Goal: Participate in discussion: Engage in conversation with other users on a specific topic

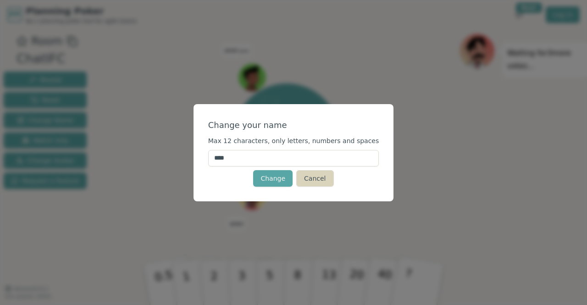
click at [321, 175] on button "Cancel" at bounding box center [314, 178] width 37 height 17
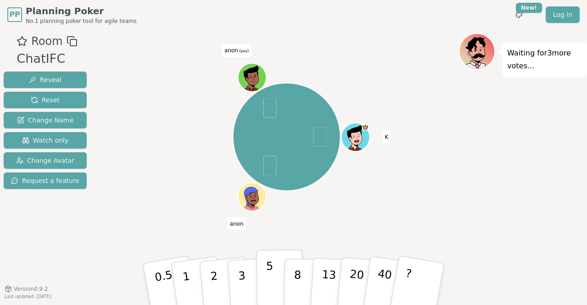
click at [279, 283] on button "5" at bounding box center [280, 285] width 47 height 70
click at [300, 281] on p "8" at bounding box center [298, 284] width 8 height 50
click at [271, 271] on p "5" at bounding box center [270, 285] width 8 height 50
click at [268, 269] on p "5" at bounding box center [270, 285] width 8 height 50
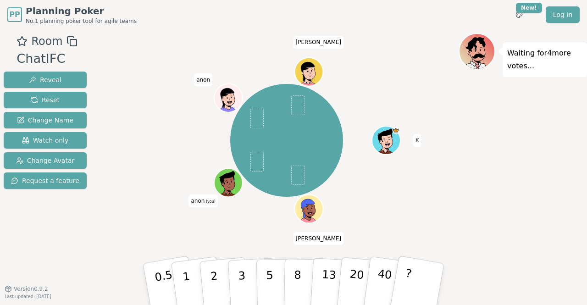
click at [206, 79] on span "anon" at bounding box center [203, 79] width 18 height 13
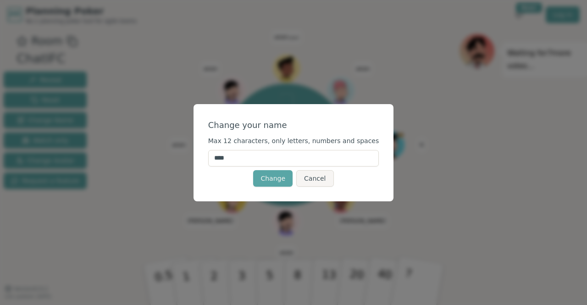
click at [287, 159] on input "****" at bounding box center [293, 158] width 171 height 17
click at [275, 178] on button "Change" at bounding box center [272, 178] width 39 height 17
click at [286, 159] on input "******" at bounding box center [293, 158] width 171 height 17
type input "*****"
click at [286, 176] on button "Change" at bounding box center [272, 178] width 39 height 17
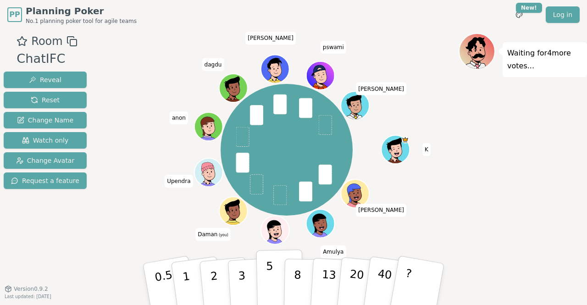
click at [273, 279] on button "5" at bounding box center [280, 285] width 47 height 70
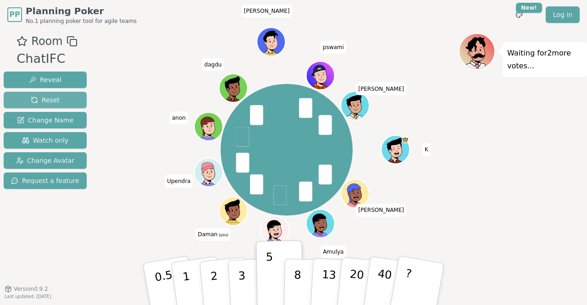
click at [55, 100] on span "Reset" at bounding box center [45, 99] width 29 height 9
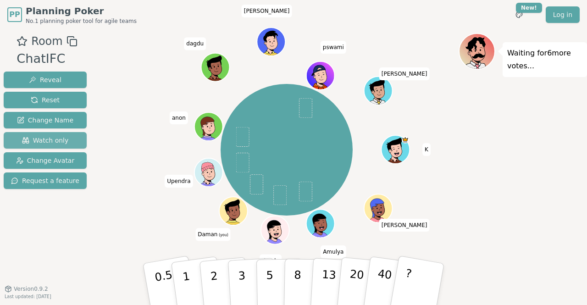
click at [50, 135] on button "Watch only" at bounding box center [45, 140] width 83 height 17
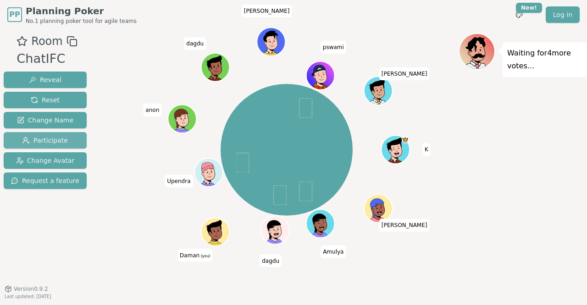
click at [59, 142] on span "Participate" at bounding box center [44, 140] width 45 height 9
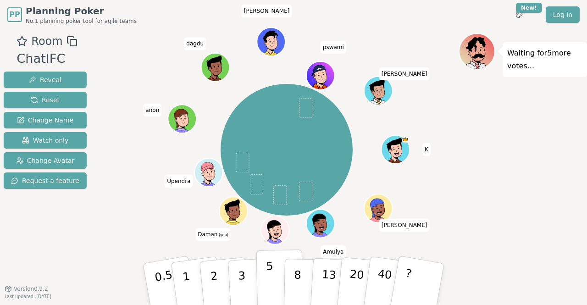
click at [271, 270] on p "5" at bounding box center [270, 285] width 8 height 50
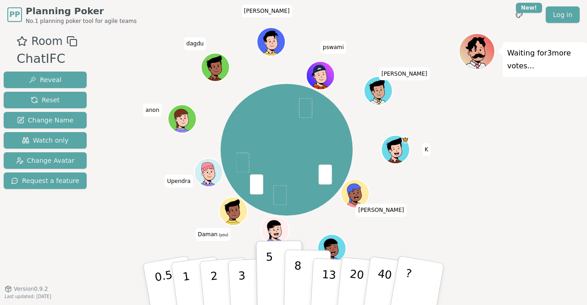
click at [301, 280] on button "8" at bounding box center [307, 285] width 47 height 70
drag, startPoint x: 65, startPoint y: 100, endPoint x: 309, endPoint y: 246, distance: 284.6
click at [309, 246] on div "Room ChatIFC Reveal Reset Change Name Watch only Change Avatar Request a featur…" at bounding box center [293, 159] width 587 height 252
click at [299, 259] on p "8" at bounding box center [298, 284] width 8 height 50
